Goal: Entertainment & Leisure: Consume media (video, audio)

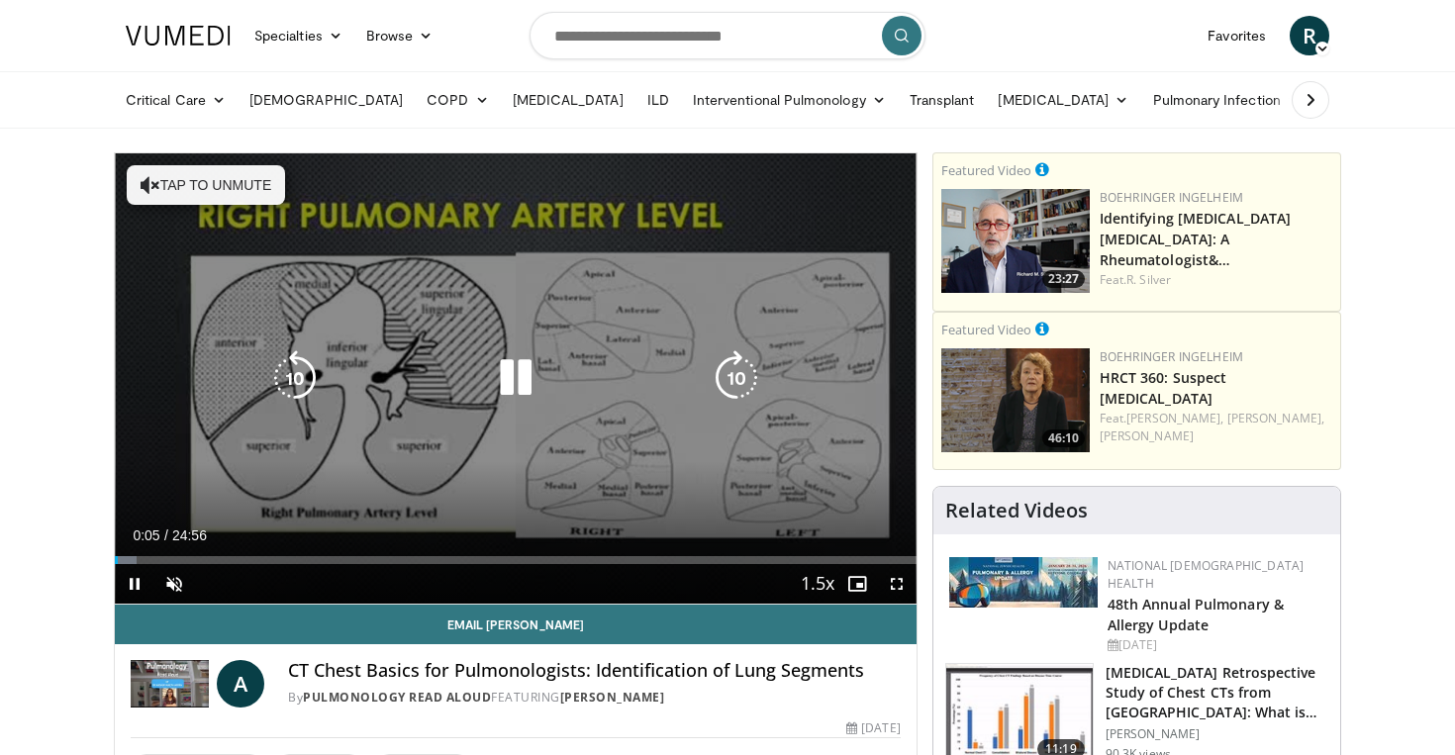
click at [521, 383] on icon "Video Player" at bounding box center [515, 377] width 55 height 55
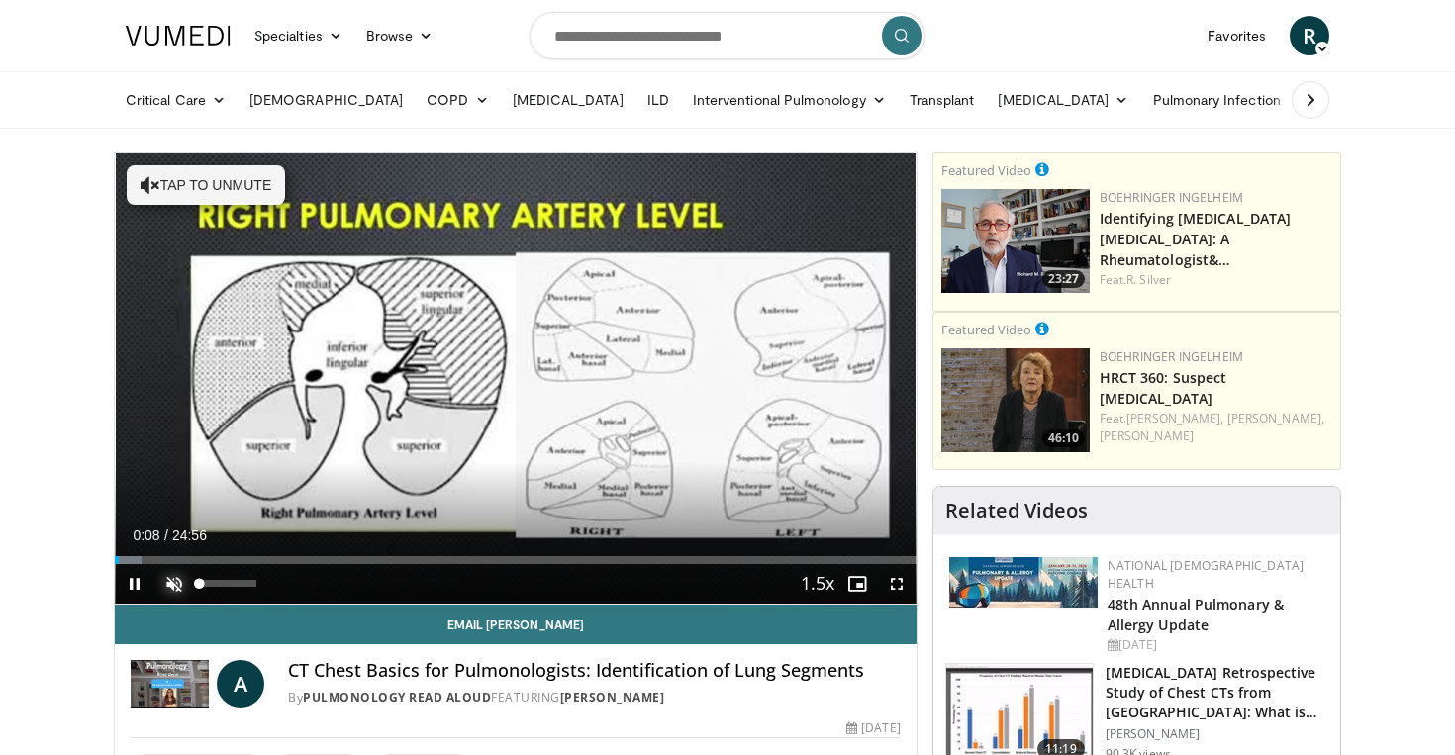
click at [175, 581] on span "Video Player" at bounding box center [174, 584] width 40 height 40
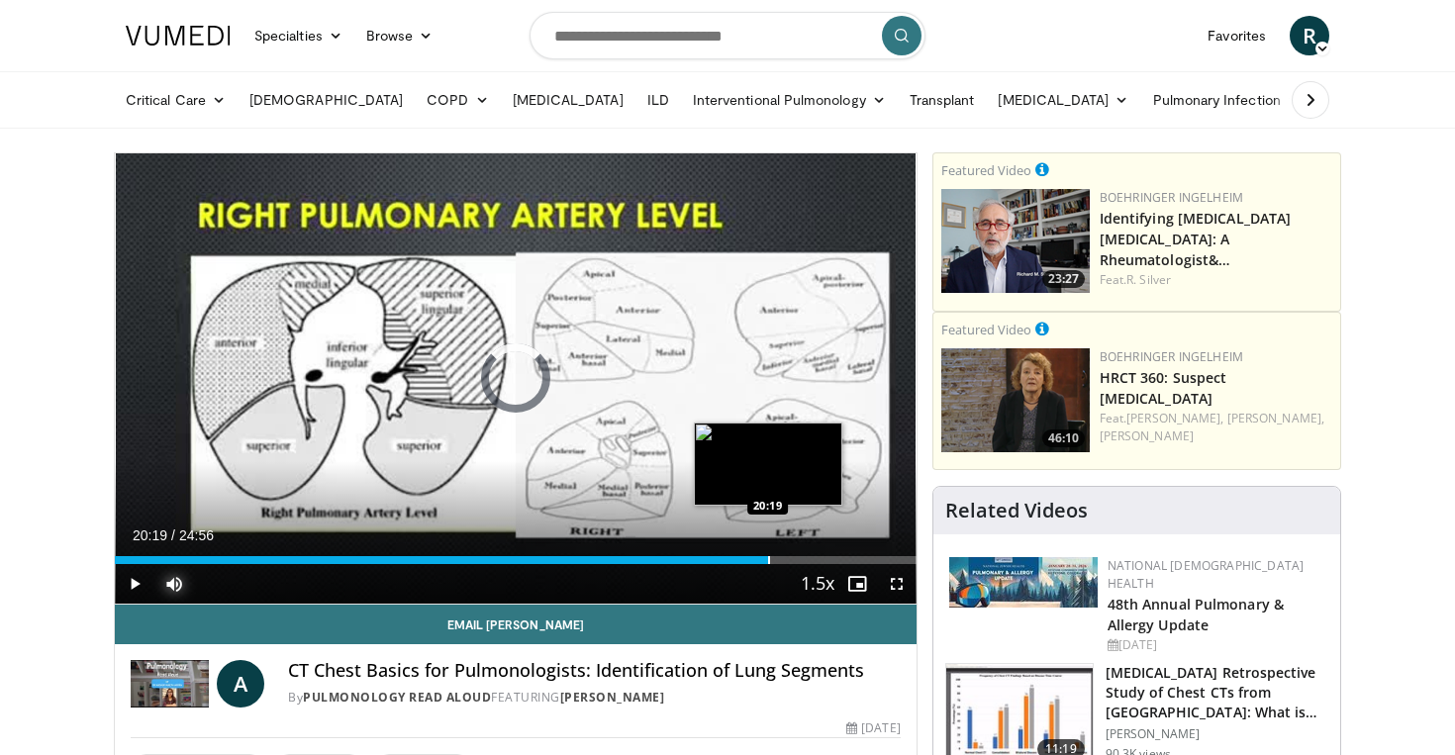
click at [768, 559] on div "Progress Bar" at bounding box center [769, 560] width 2 height 8
click at [755, 557] on div "Progress Bar" at bounding box center [756, 560] width 2 height 8
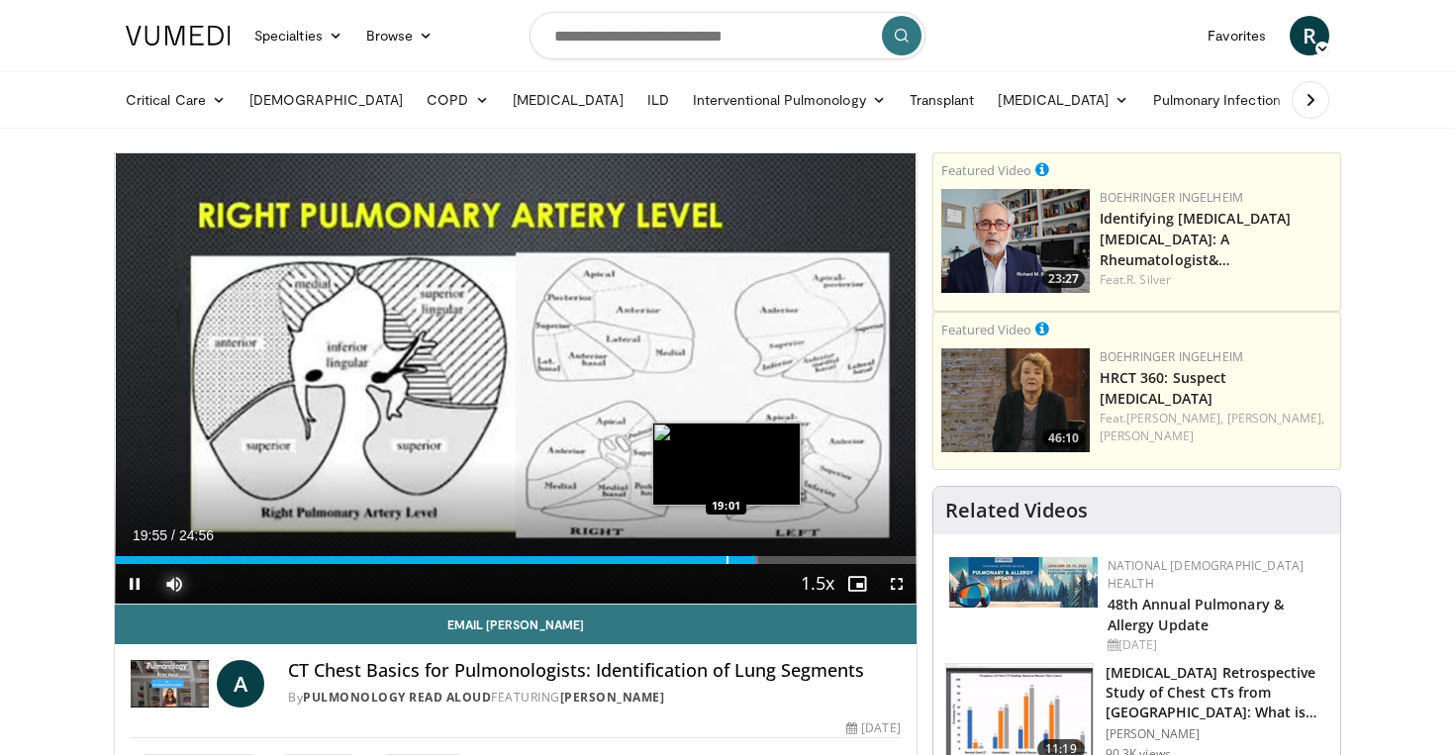
click at [727, 557] on div "Progress Bar" at bounding box center [728, 560] width 2 height 8
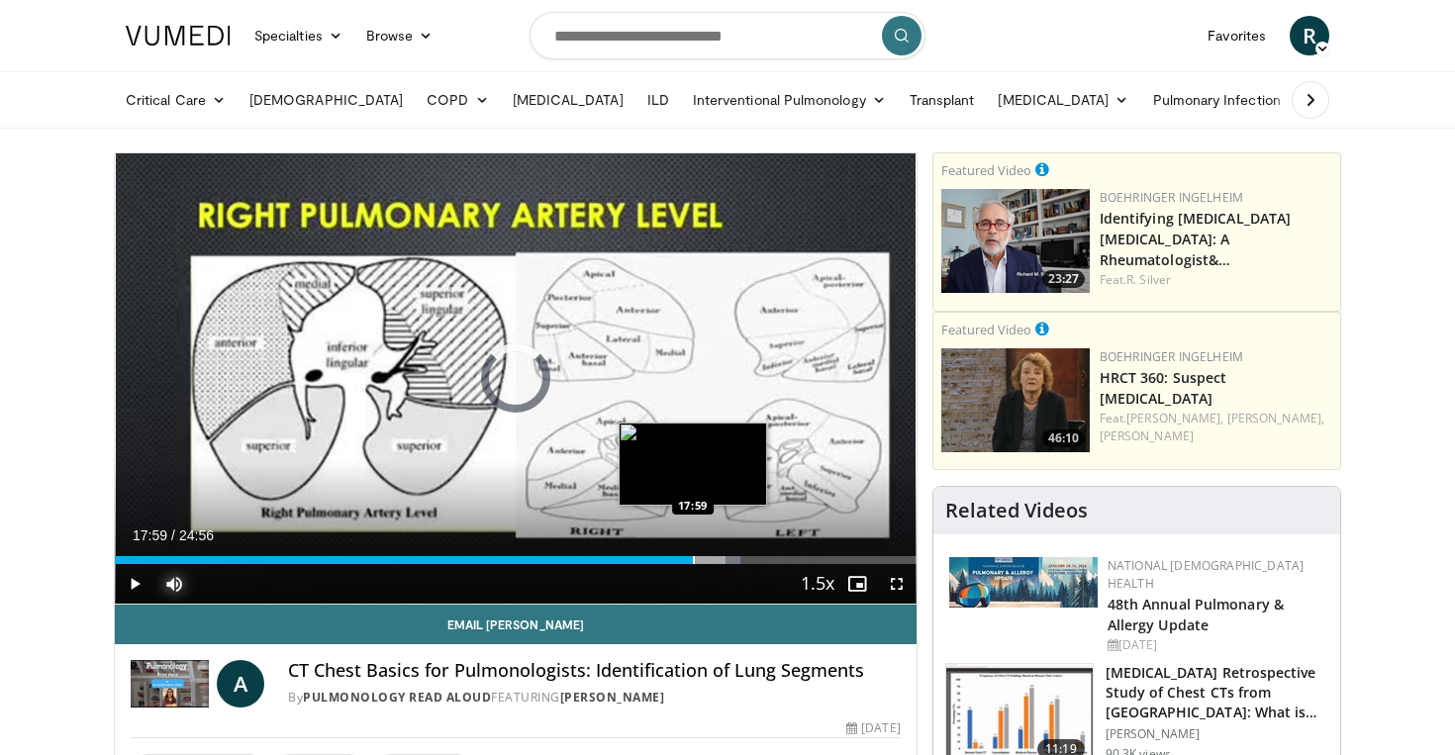
click at [693, 556] on div "Progress Bar" at bounding box center [694, 560] width 2 height 8
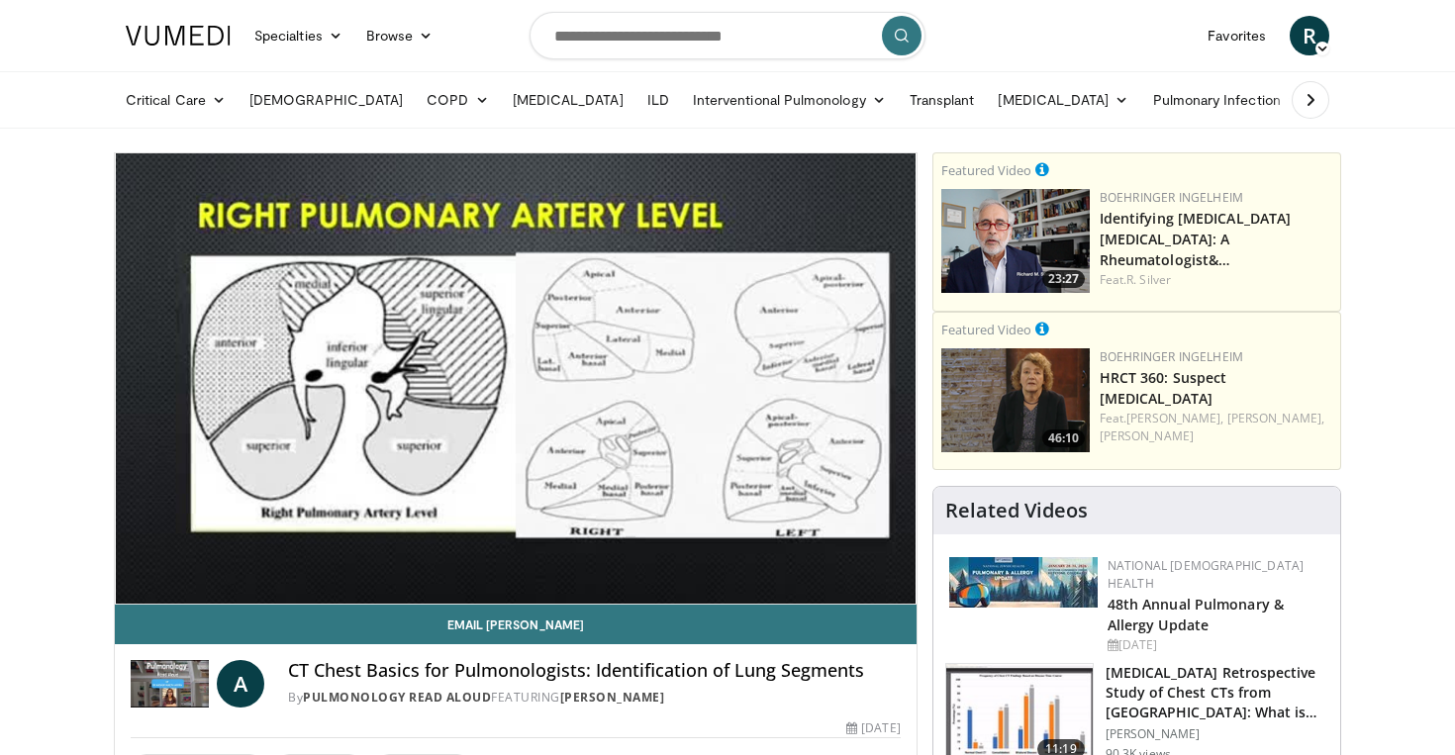
click at [135, 589] on video-js "**********" at bounding box center [516, 378] width 802 height 451
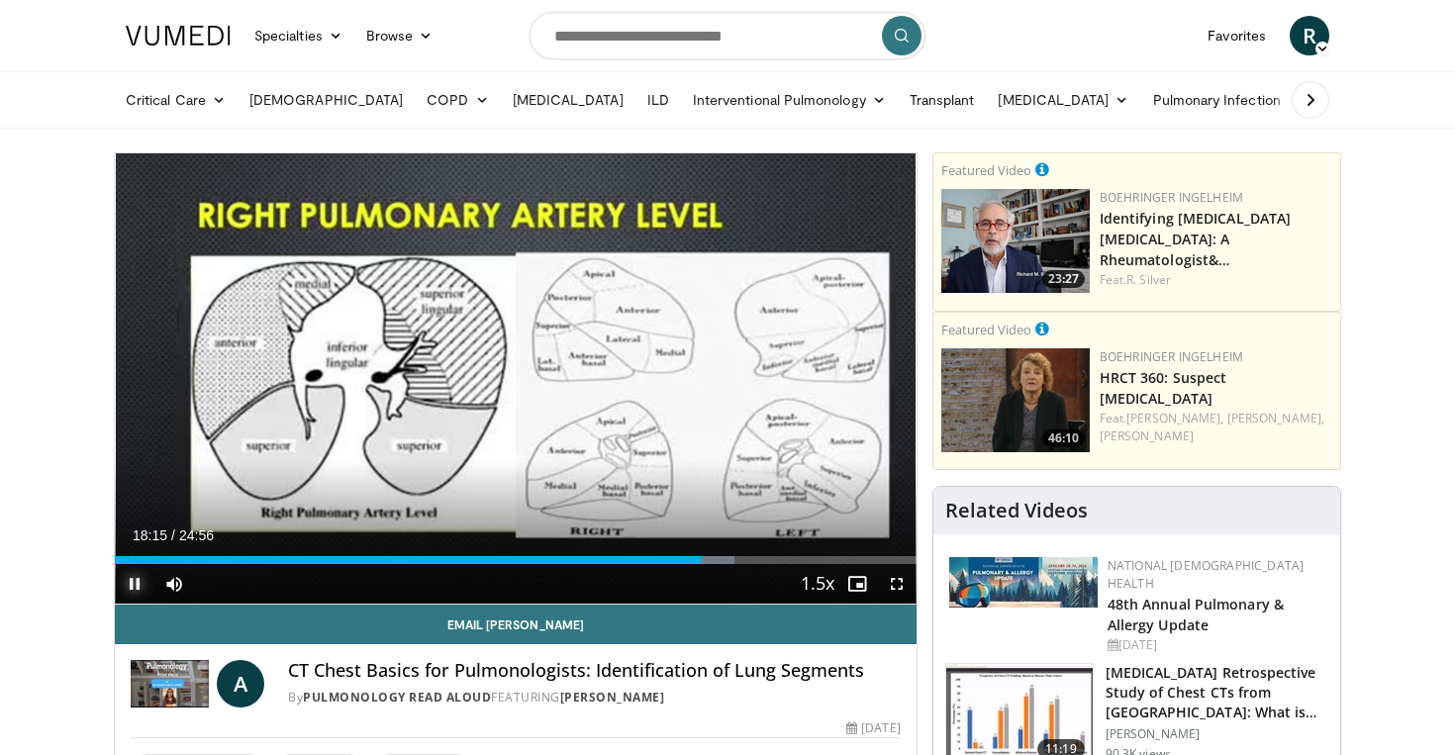
click at [135, 587] on span "Video Player" at bounding box center [135, 584] width 40 height 40
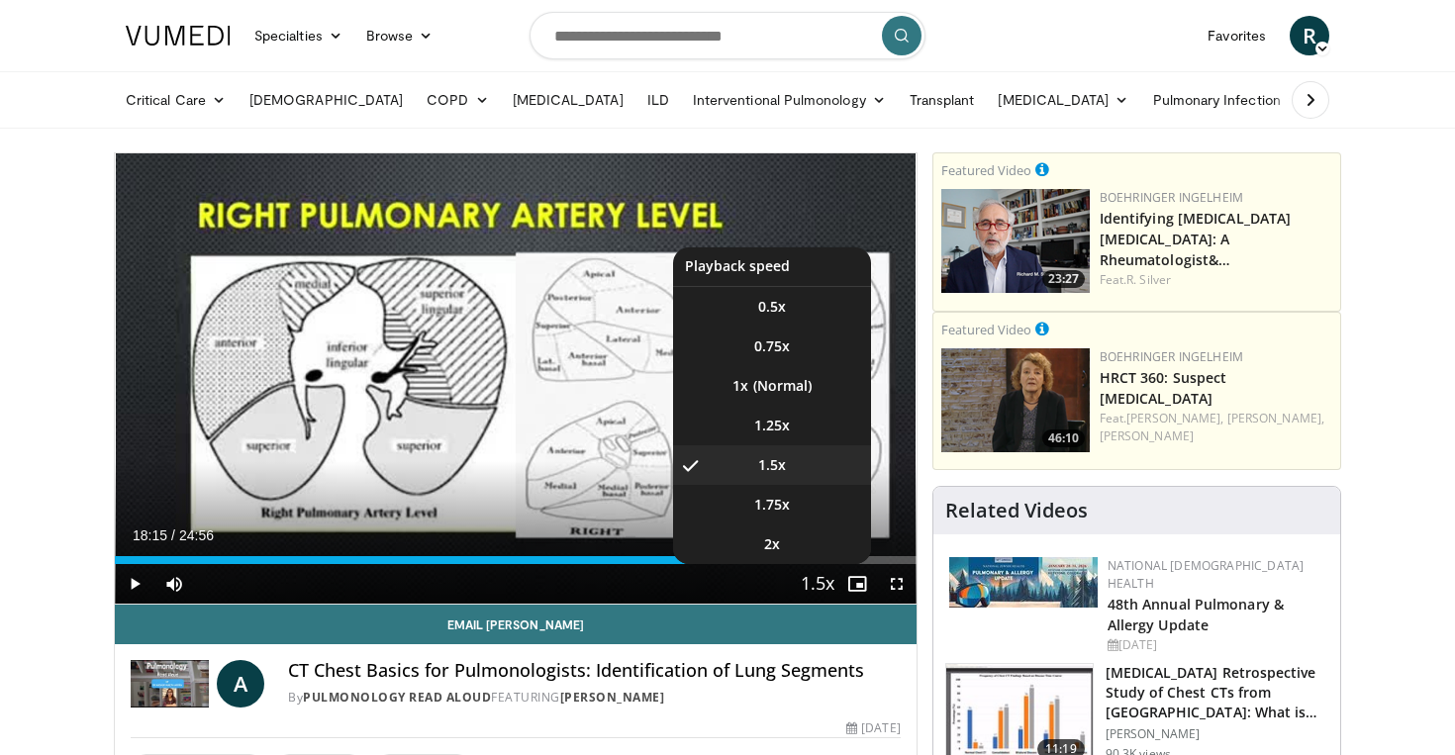
click at [822, 588] on span "Video Player" at bounding box center [818, 585] width 28 height 40
click at [776, 347] on span "0.75x" at bounding box center [772, 347] width 36 height 20
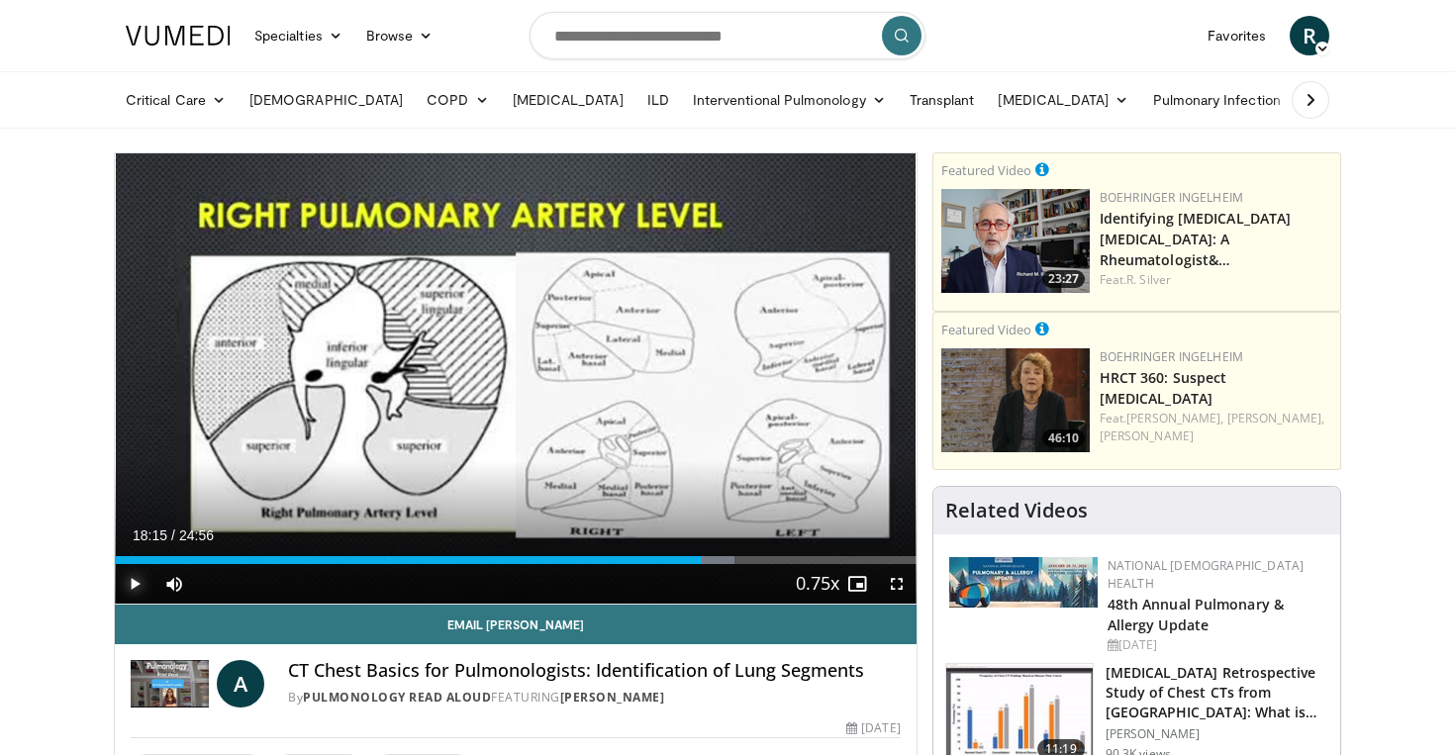
click at [135, 584] on span "Video Player" at bounding box center [135, 584] width 40 height 40
click at [136, 587] on span "Video Player" at bounding box center [135, 584] width 40 height 40
click at [139, 582] on span "Video Player" at bounding box center [135, 584] width 40 height 40
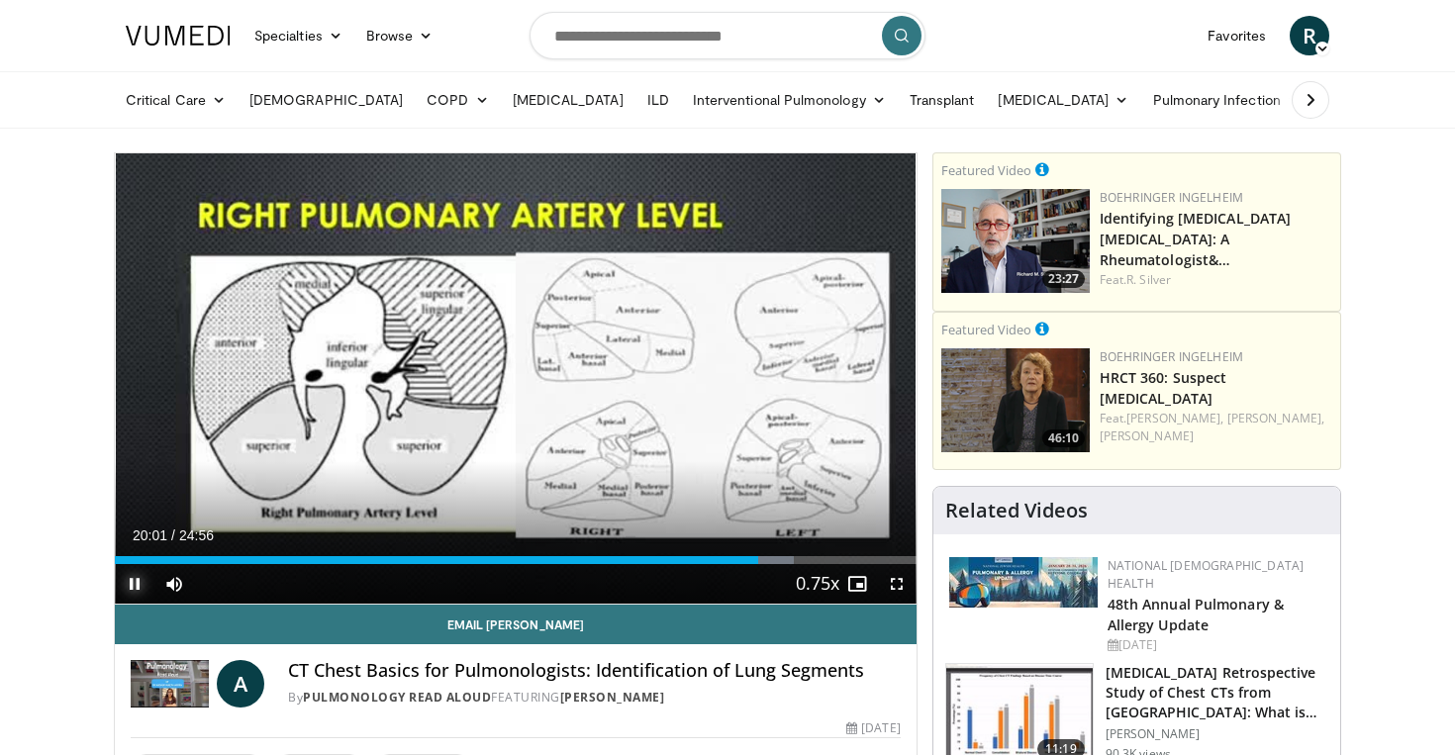
click at [134, 580] on span "Video Player" at bounding box center [135, 584] width 40 height 40
click at [136, 587] on span "Video Player" at bounding box center [135, 584] width 40 height 40
click at [133, 580] on span "Video Player" at bounding box center [135, 584] width 40 height 40
click at [138, 588] on span "Video Player" at bounding box center [135, 584] width 40 height 40
click at [136, 577] on span "Video Player" at bounding box center [135, 584] width 40 height 40
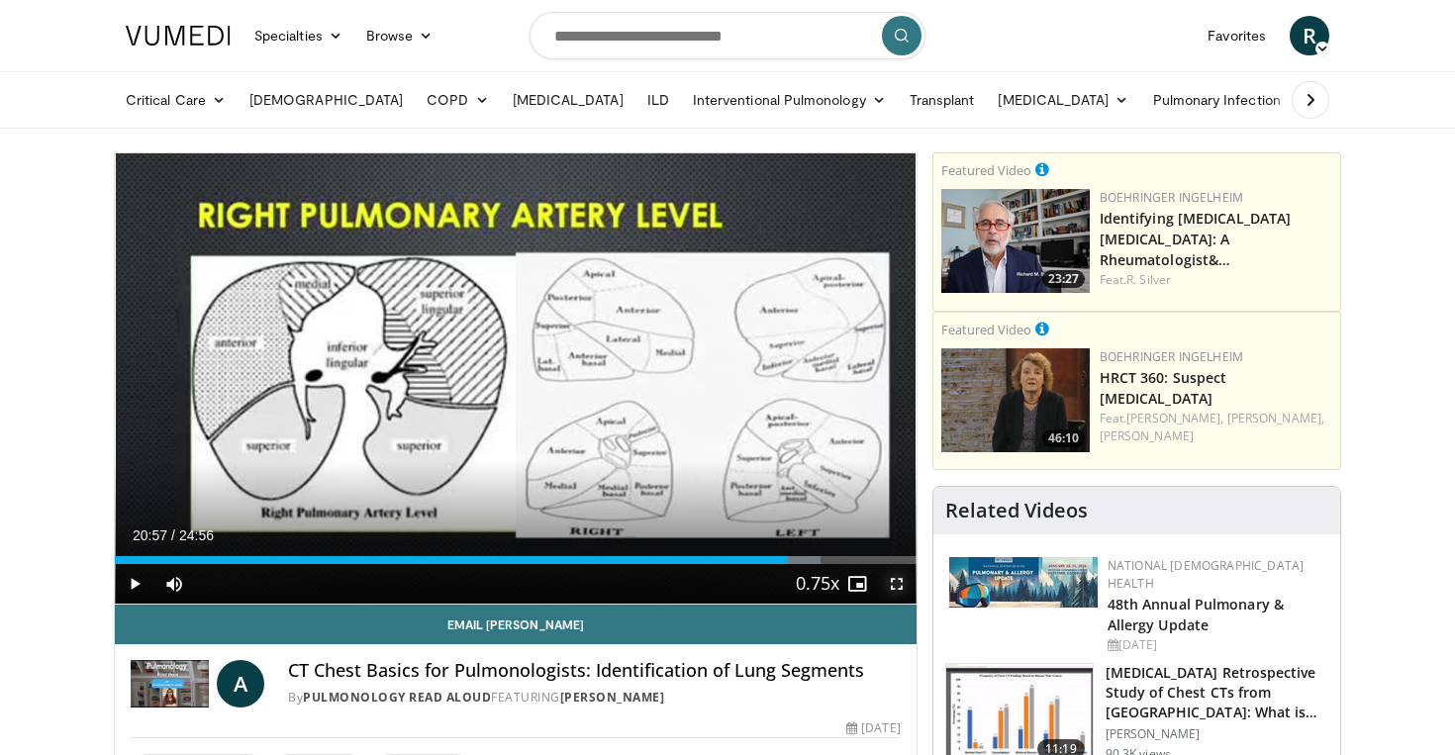
click at [900, 585] on span "Video Player" at bounding box center [897, 584] width 40 height 40
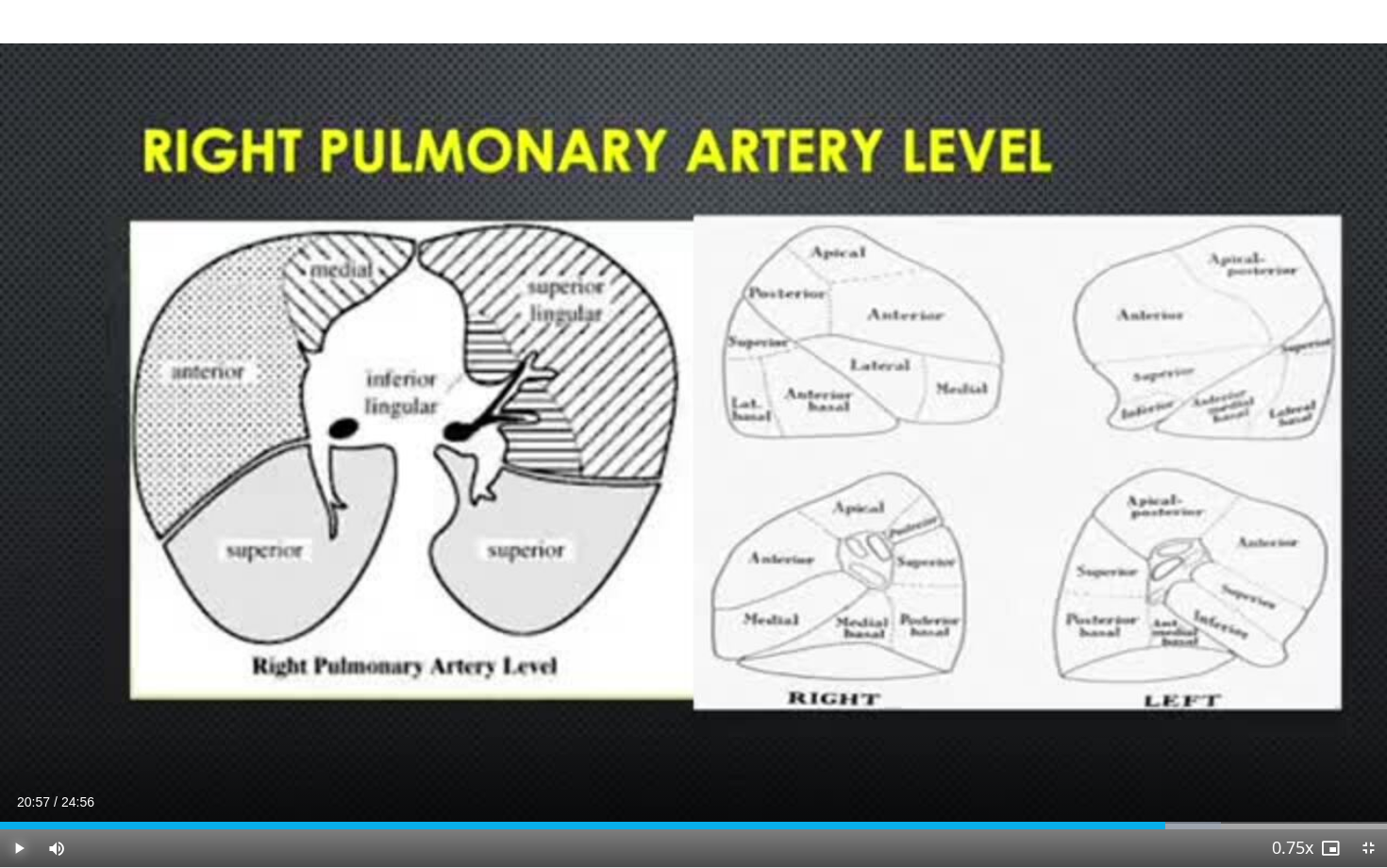
click at [16, 718] on span "Video Player" at bounding box center [19, 848] width 38 height 38
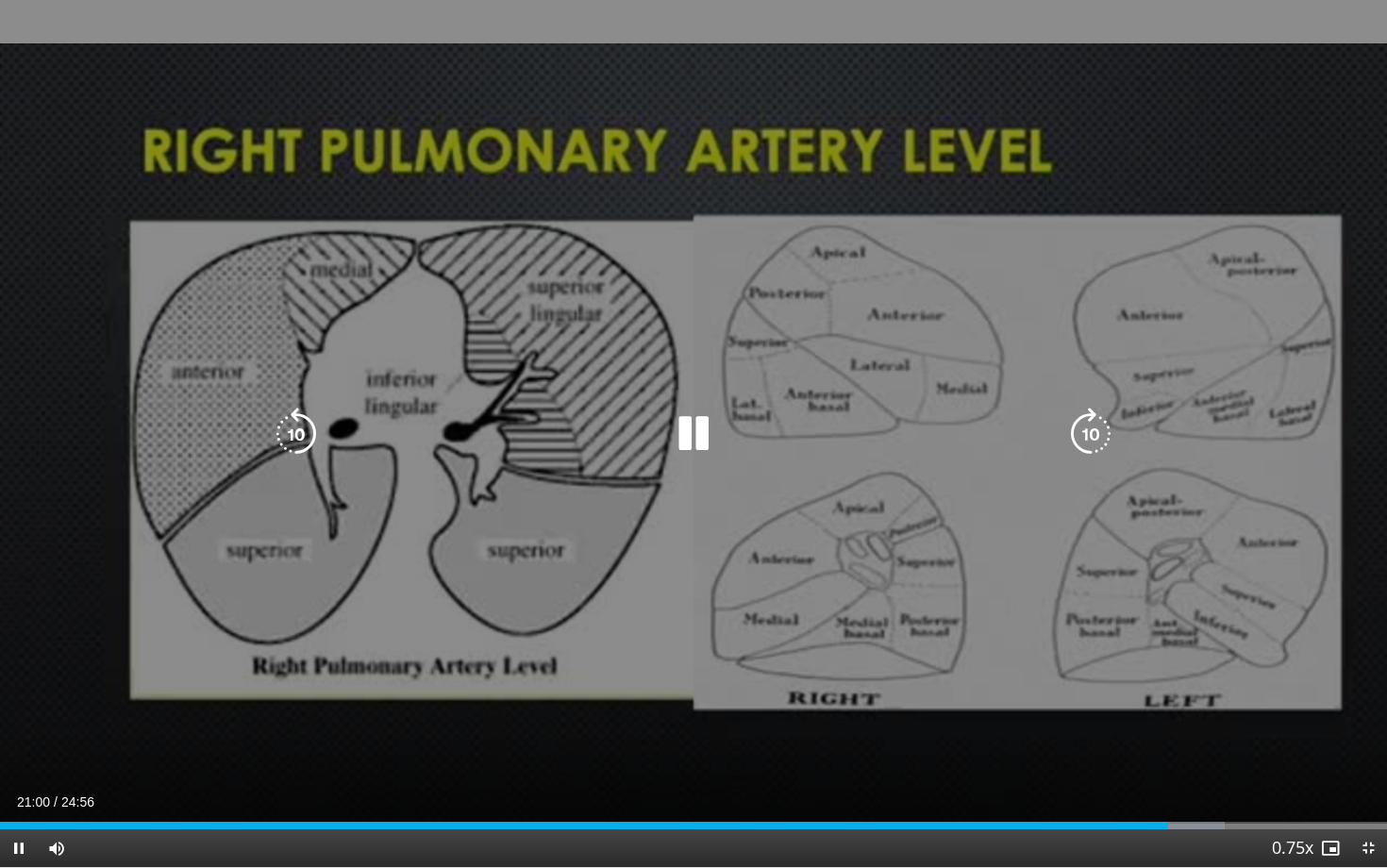
click at [294, 434] on icon "Video Player" at bounding box center [296, 434] width 52 height 52
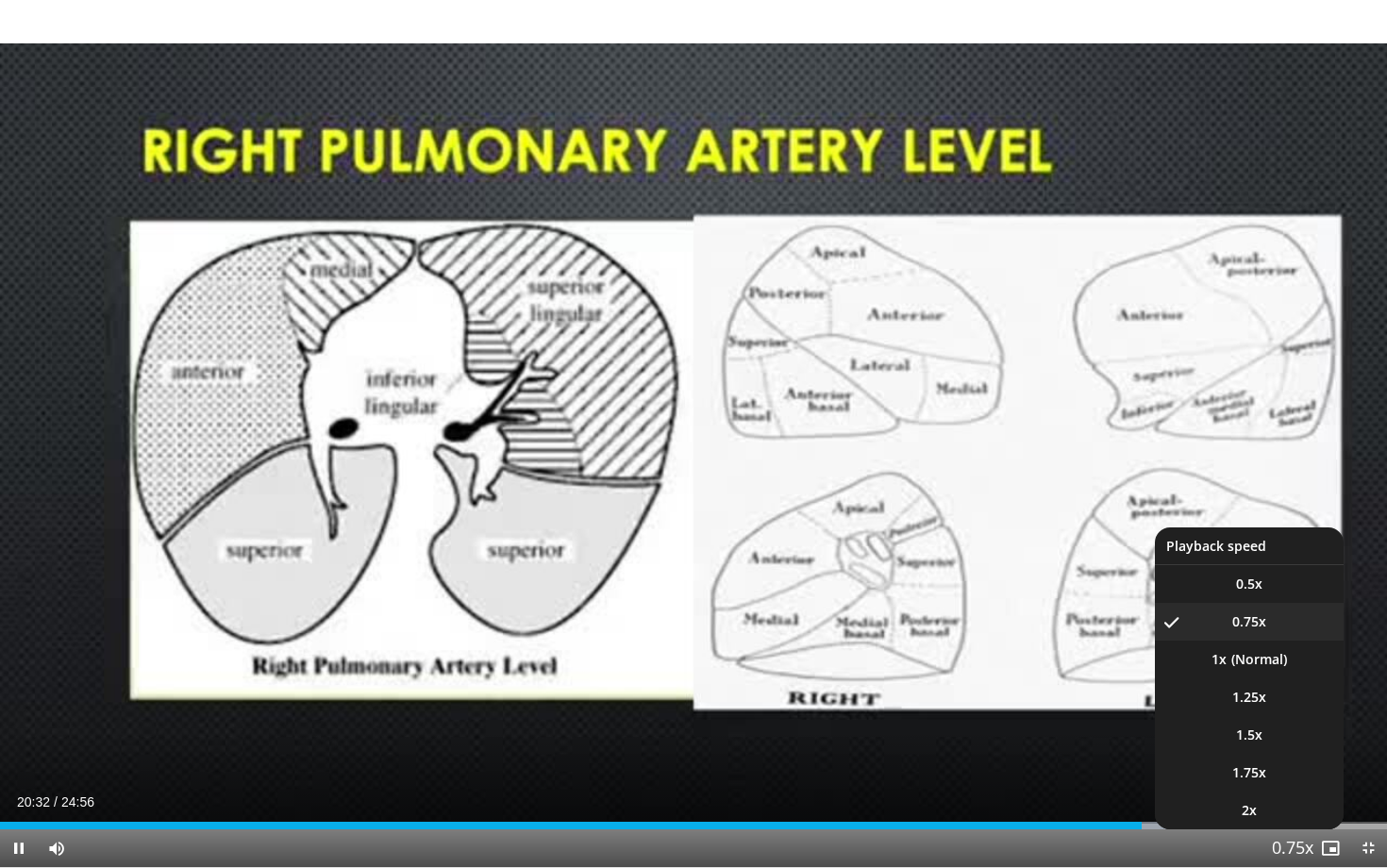
click at [1276, 718] on button "Playback Rate" at bounding box center [1293, 848] width 38 height 38
click at [1295, 718] on span "Video Player" at bounding box center [1293, 849] width 27 height 38
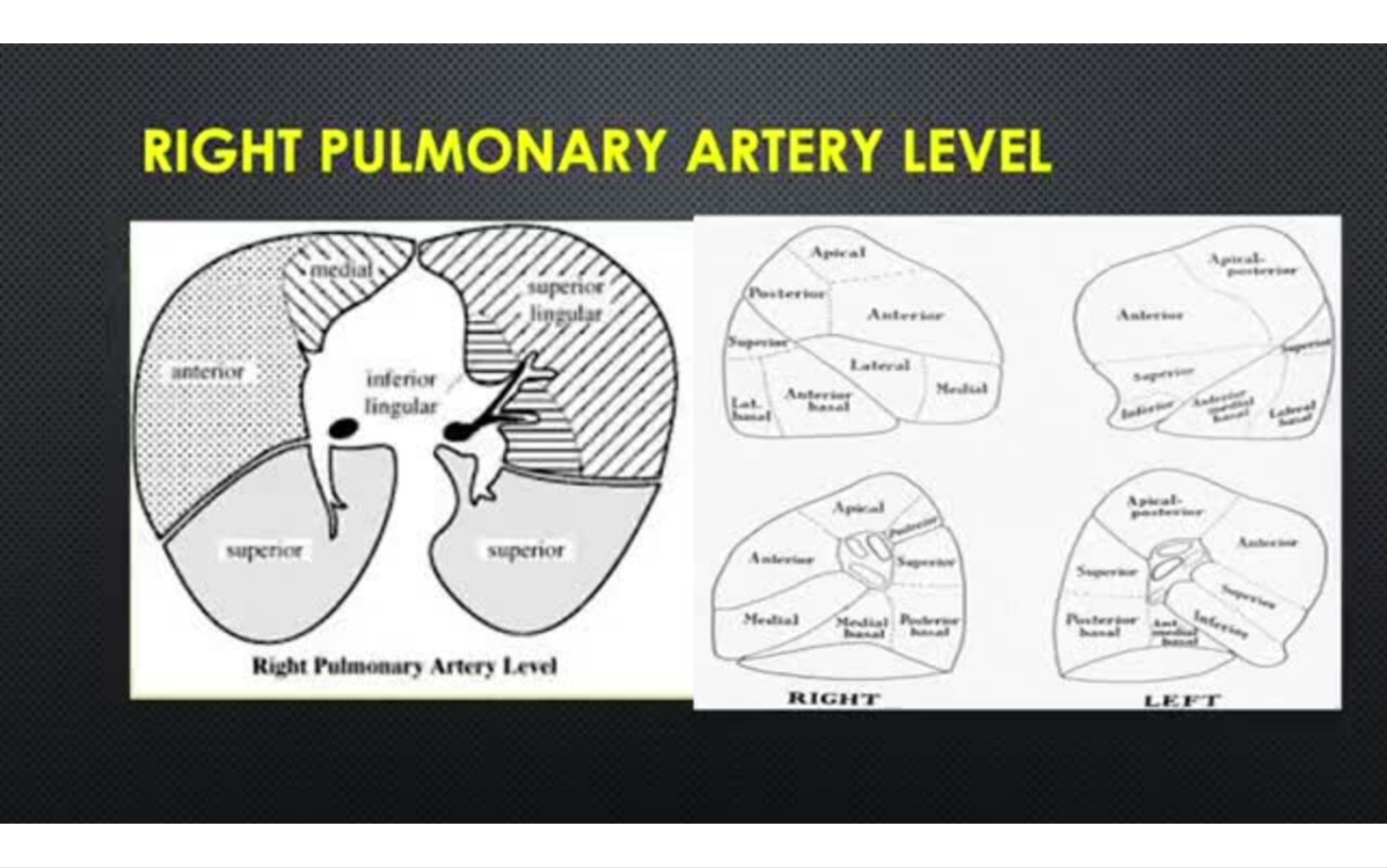
click at [1295, 718] on div "30 seconds Tap to unmute" at bounding box center [693, 434] width 1387 height 867
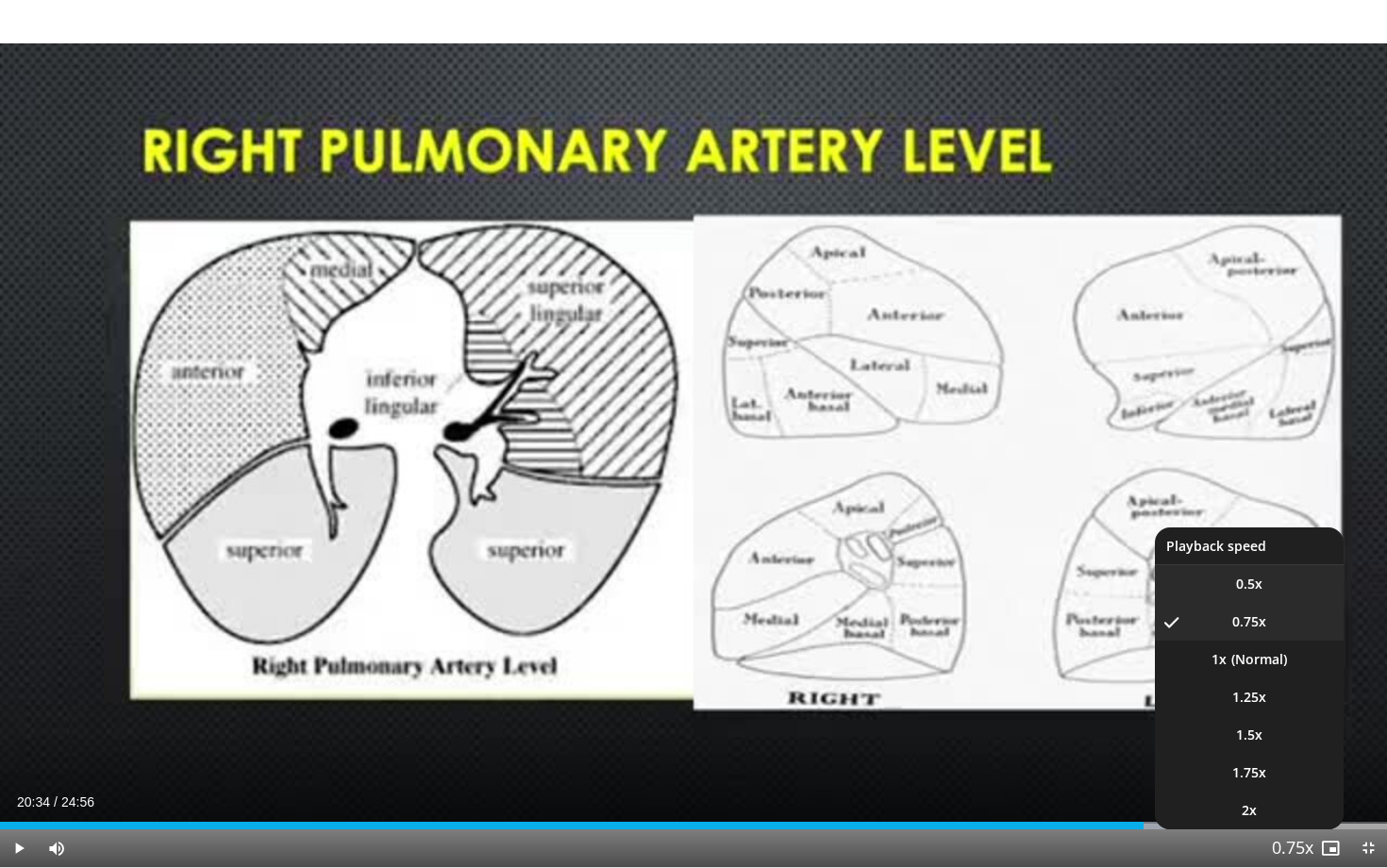
click at [1254, 589] on span "0.5x" at bounding box center [1250, 584] width 27 height 19
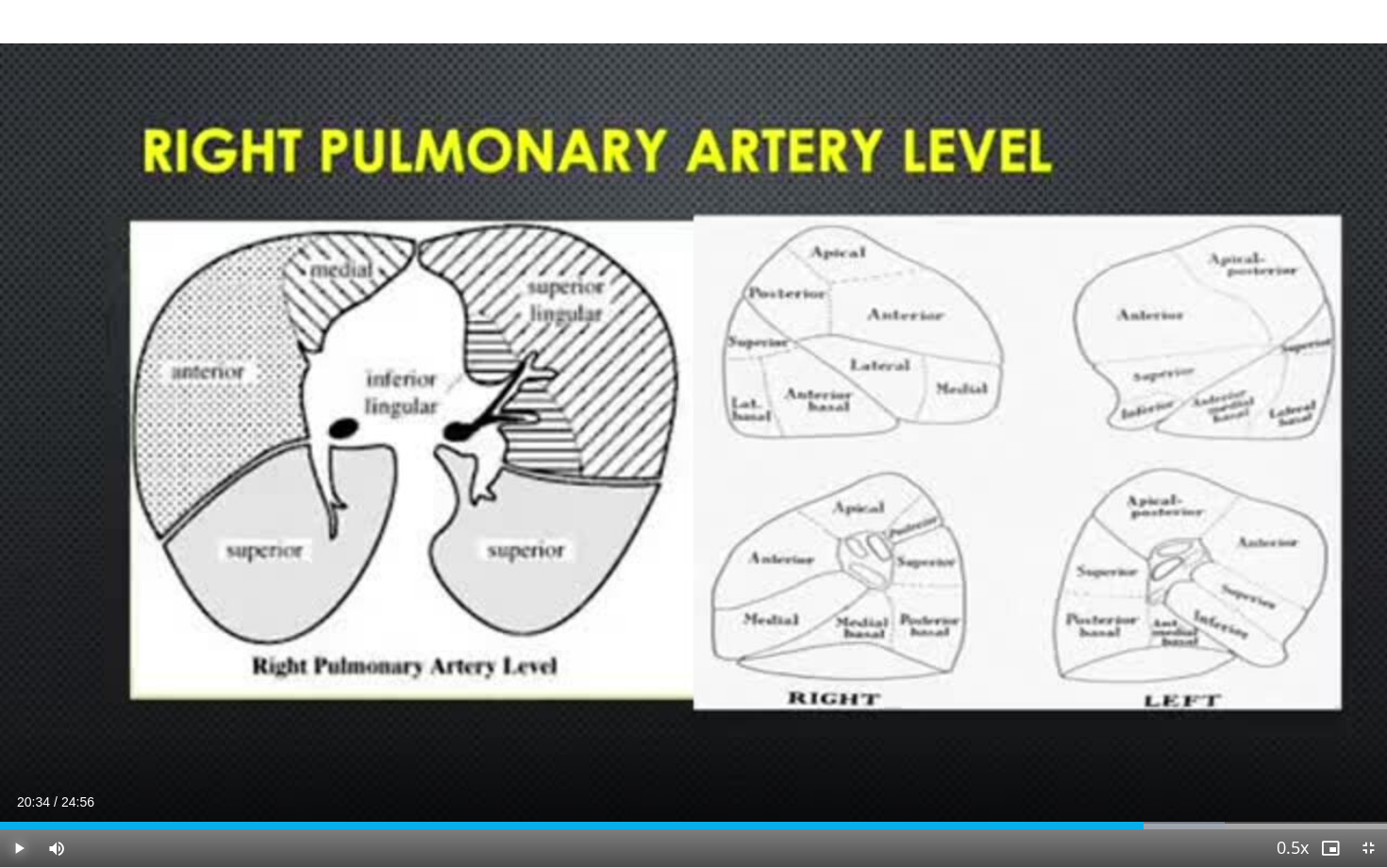
click at [21, 718] on span "Video Player" at bounding box center [19, 848] width 38 height 38
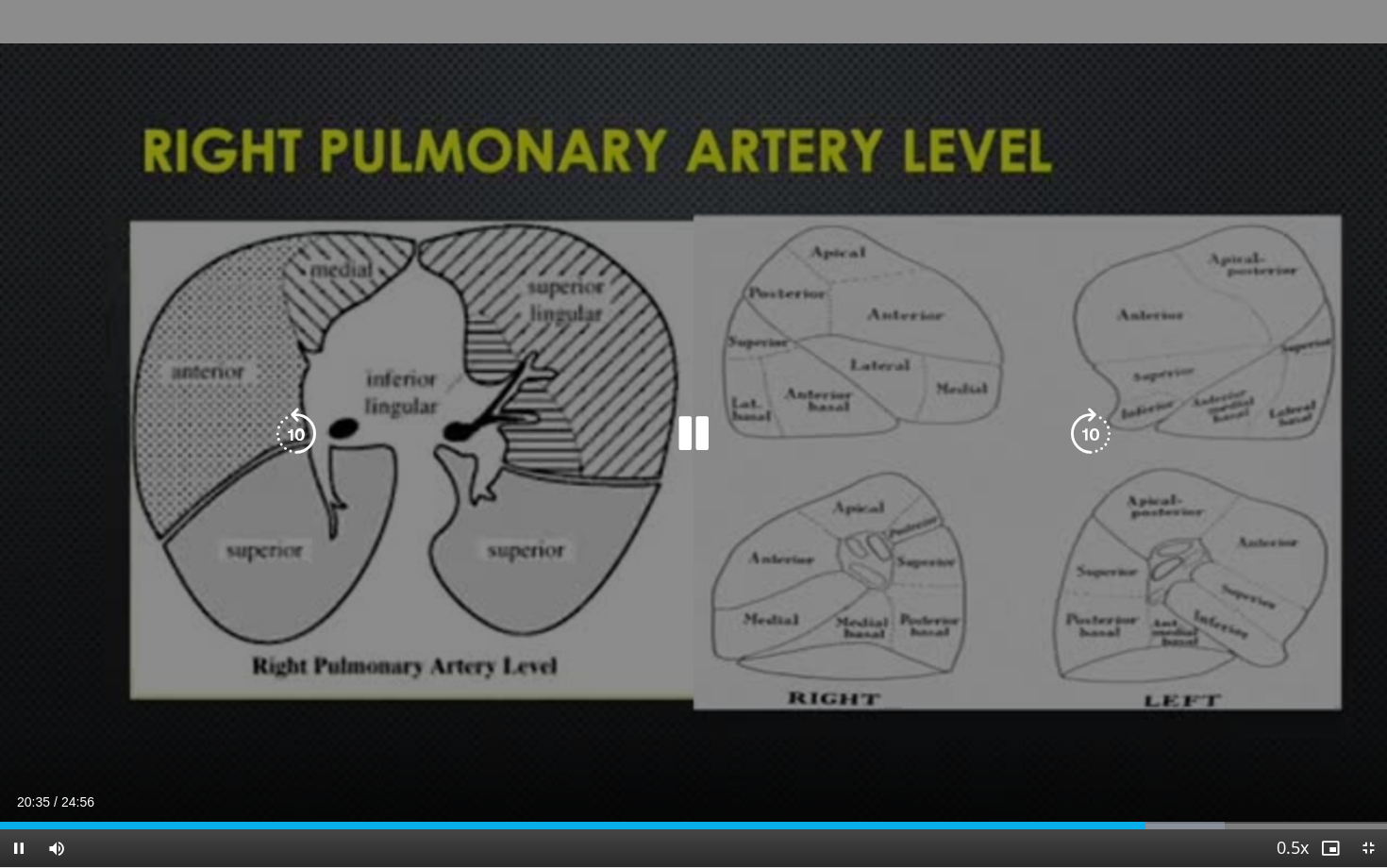
click at [1096, 434] on icon "Video Player" at bounding box center [1091, 434] width 52 height 52
click at [693, 436] on icon "Video Player" at bounding box center [693, 434] width 52 height 52
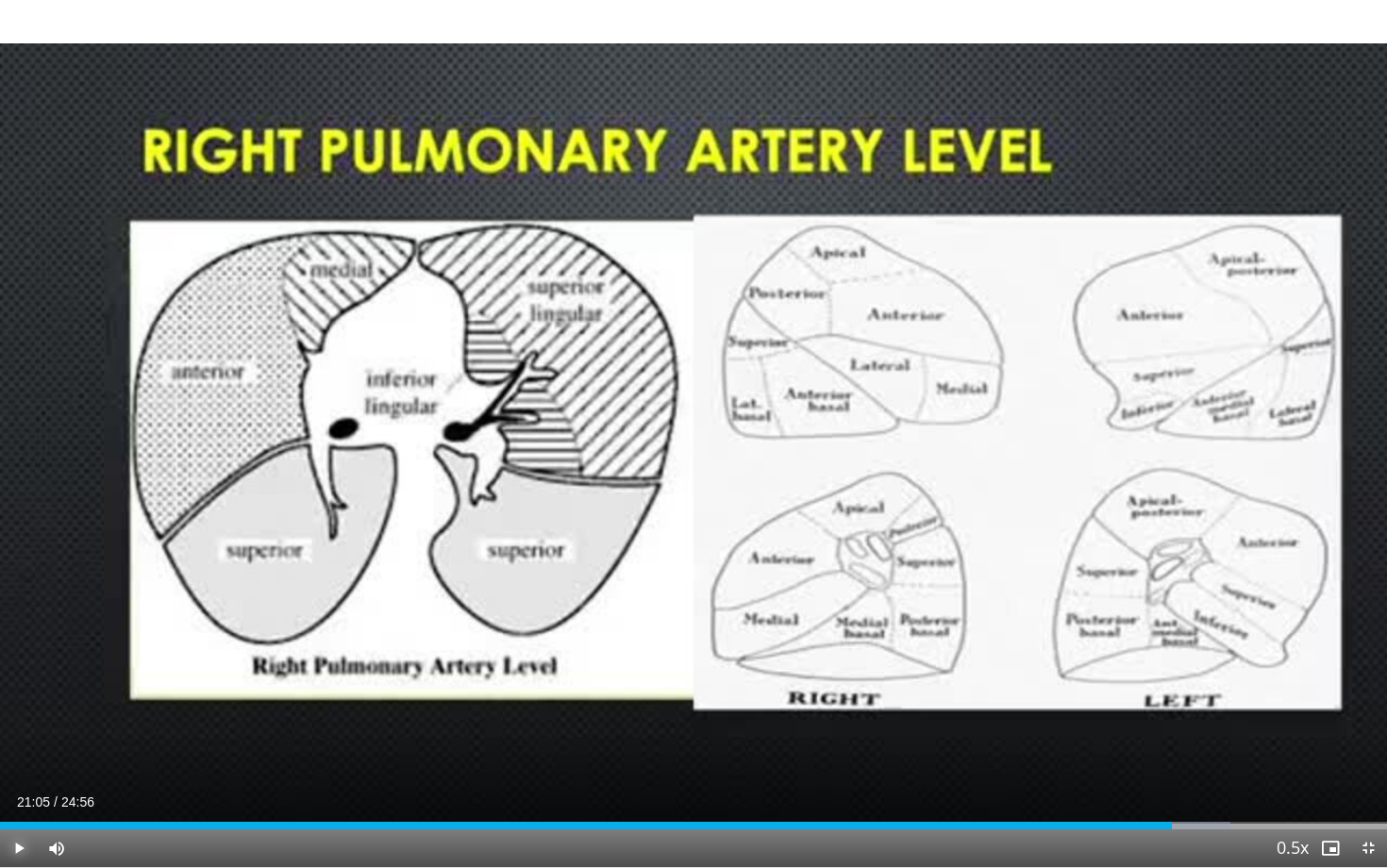
click at [20, 718] on span "Video Player" at bounding box center [19, 848] width 38 height 38
